Goal: Check status: Check status

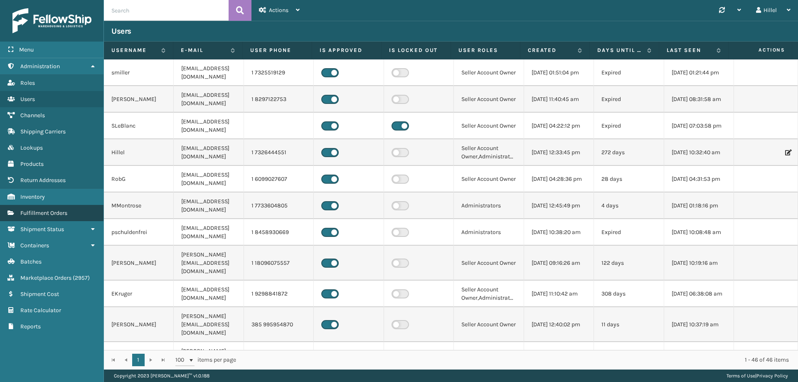
click at [55, 211] on span "Fulfillment Orders" at bounding box center [43, 212] width 47 height 7
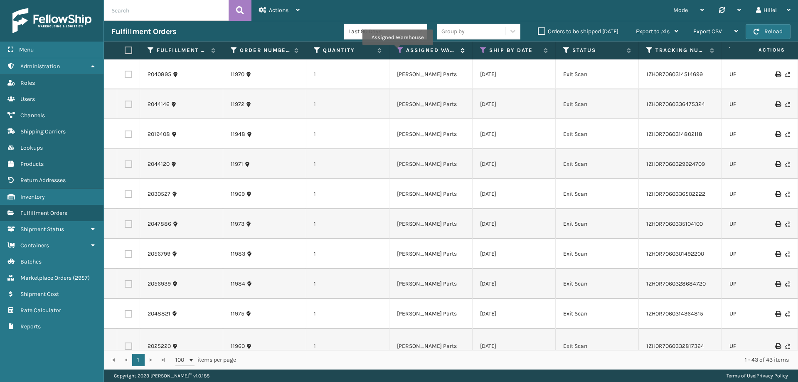
click at [398, 51] on icon at bounding box center [400, 50] width 7 height 7
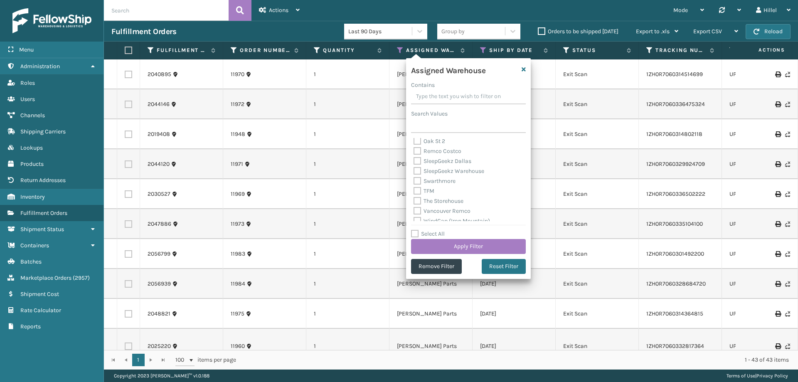
scroll to position [216, 0]
click at [416, 174] on label "Swarthmore" at bounding box center [435, 175] width 42 height 7
click at [414, 174] on input "Swarthmore" at bounding box center [414, 173] width 0 height 5
checkbox input "true"
click at [483, 243] on button "Apply Filter" at bounding box center [468, 246] width 115 height 15
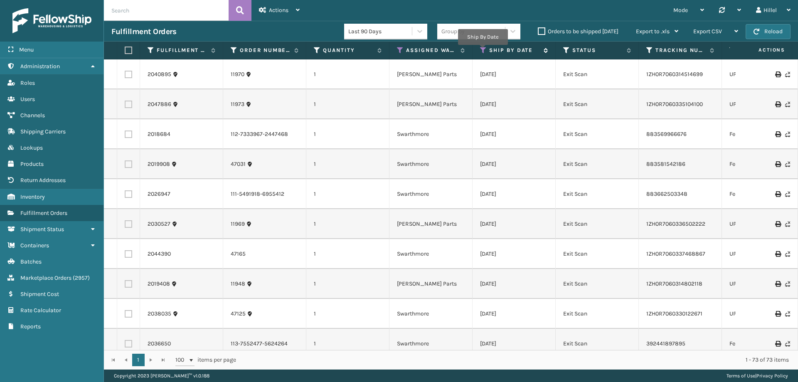
click at [483, 51] on icon at bounding box center [483, 50] width 7 height 7
click at [359, 158] on td "1" at bounding box center [347, 164] width 83 height 30
click at [540, 30] on label "Orders to be shipped [DATE]" at bounding box center [578, 31] width 81 height 7
click at [538, 30] on input "Orders to be shipped [DATE]" at bounding box center [538, 29] width 0 height 5
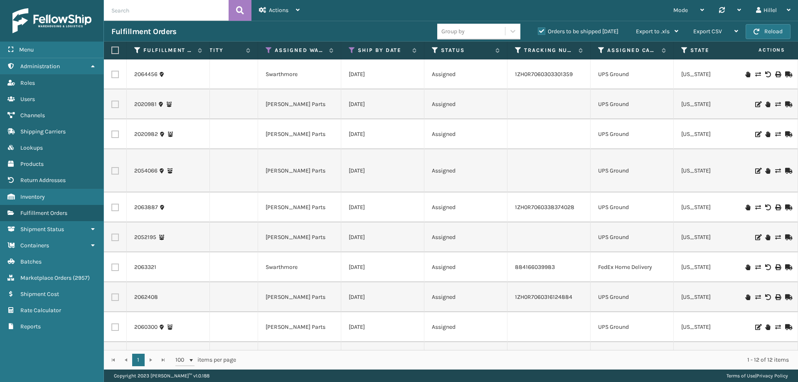
scroll to position [0, 150]
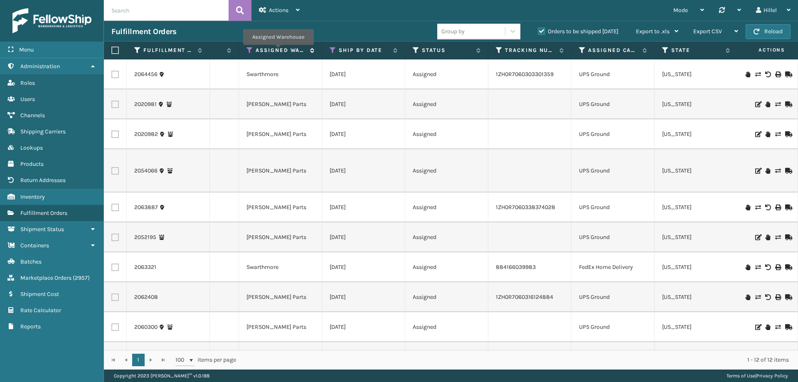
click at [278, 51] on label "Assigned Warehouse" at bounding box center [281, 50] width 50 height 7
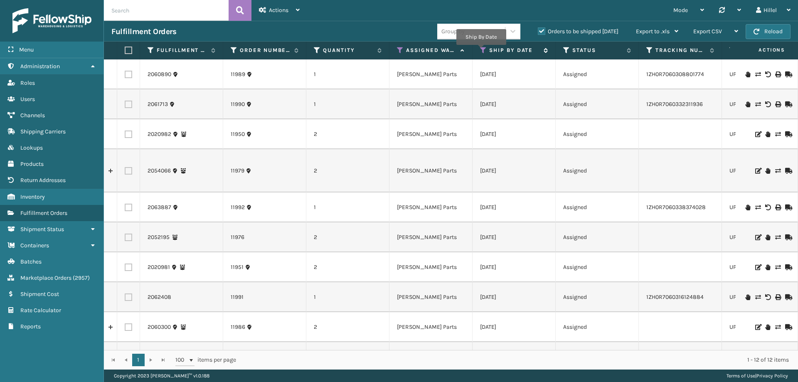
click at [480, 51] on icon at bounding box center [483, 50] width 7 height 7
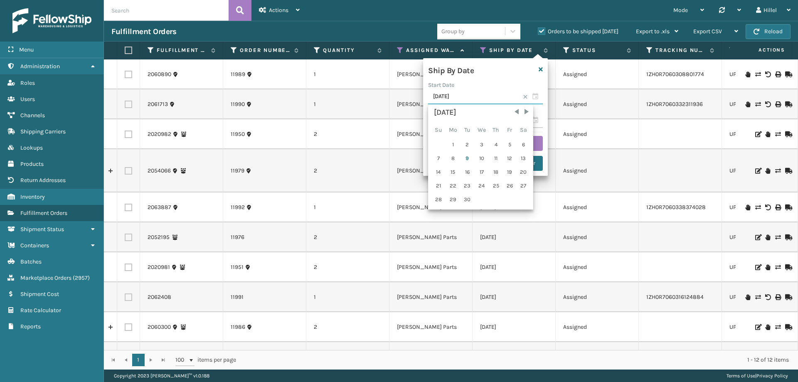
click at [481, 99] on input "[DATE]" at bounding box center [485, 96] width 115 height 15
click at [515, 113] on span "Previous Month" at bounding box center [516, 112] width 8 height 8
click at [510, 143] on div "1" at bounding box center [509, 144] width 12 height 12
type input "[DATE]"
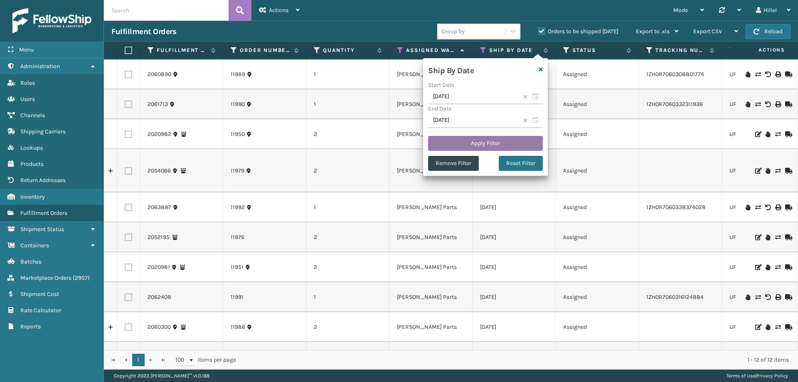
click at [502, 143] on button "Apply Filter" at bounding box center [485, 143] width 115 height 15
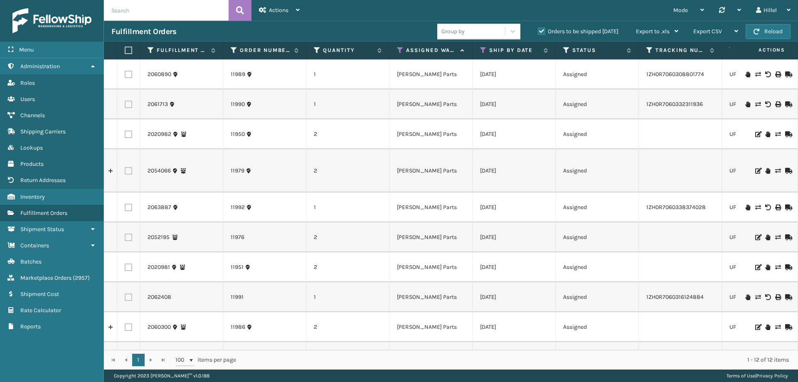
scroll to position [75, 0]
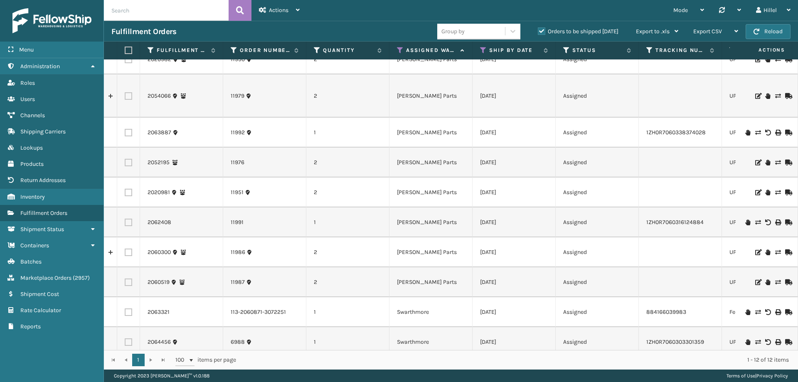
click at [108, 246] on link at bounding box center [110, 252] width 13 height 13
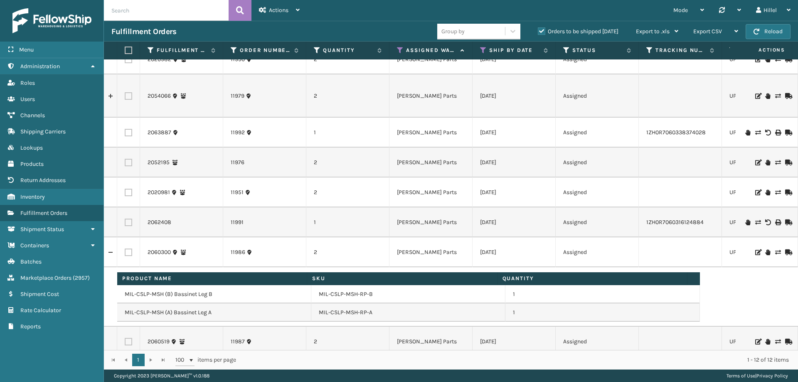
click at [108, 246] on link at bounding box center [110, 252] width 13 height 13
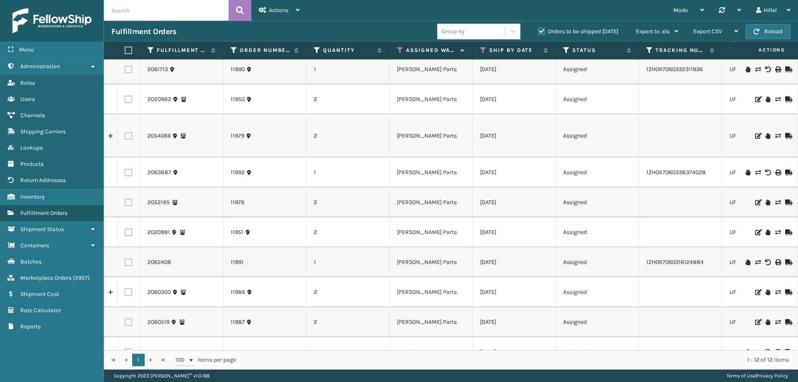
scroll to position [0, 0]
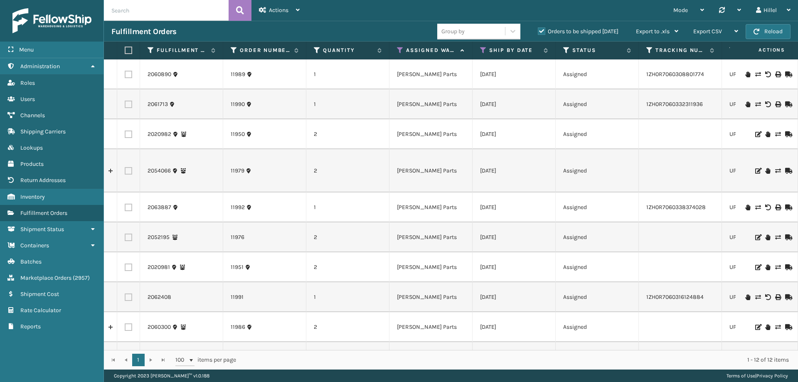
click at [534, 158] on td "[DATE]" at bounding box center [514, 170] width 83 height 43
click at [539, 192] on td "[DATE]" at bounding box center [514, 207] width 83 height 30
click at [543, 136] on td "[DATE]" at bounding box center [514, 134] width 83 height 30
